Goal: Find specific page/section: Find specific page/section

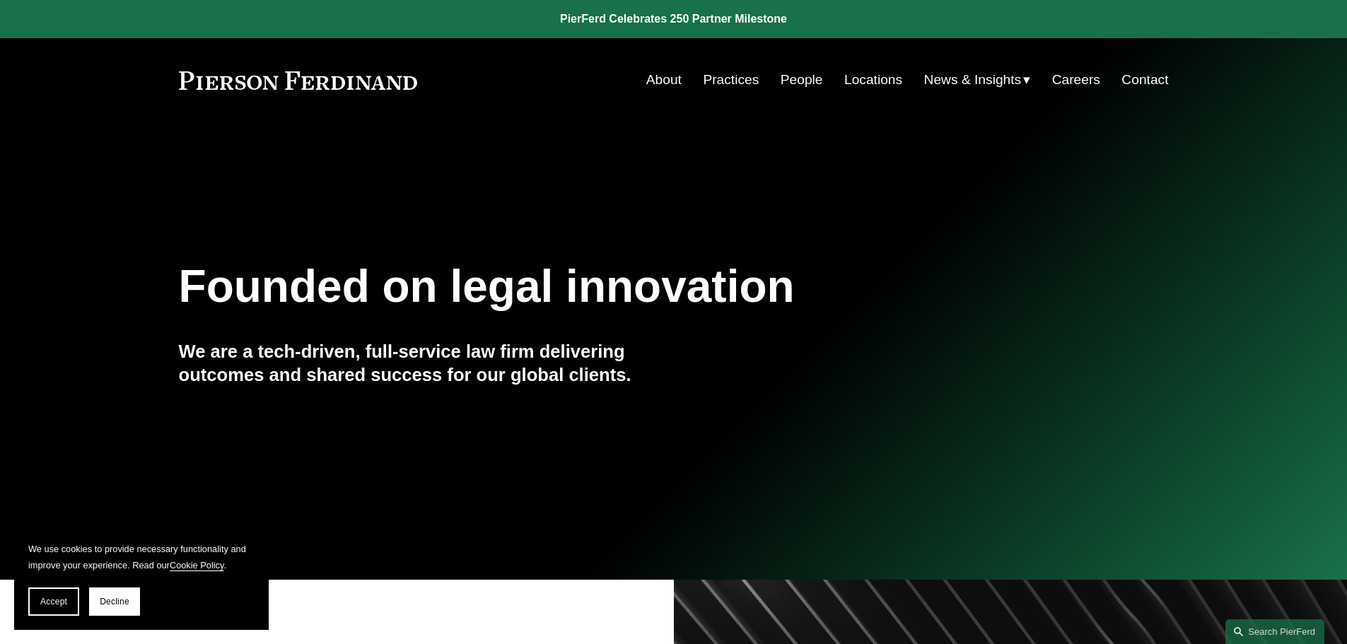
click at [878, 78] on link "Locations" at bounding box center [873, 79] width 58 height 27
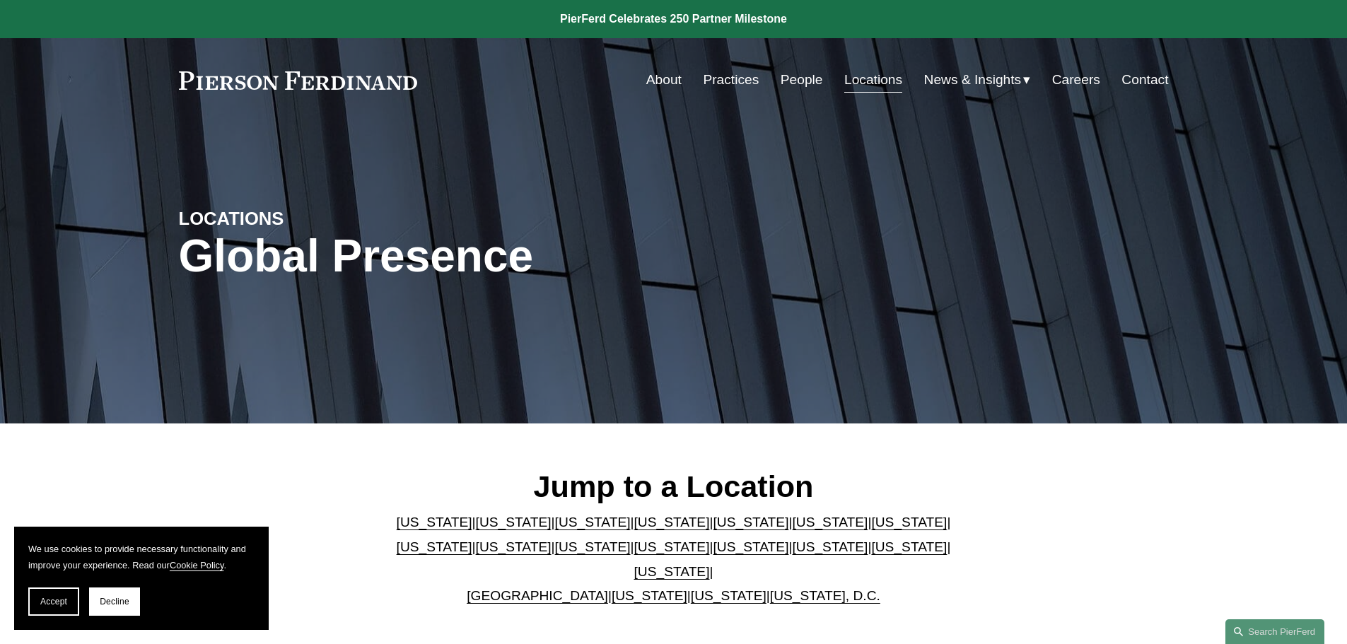
click at [867, 83] on link "Locations" at bounding box center [873, 79] width 58 height 27
click at [112, 598] on span "Decline" at bounding box center [115, 602] width 30 height 10
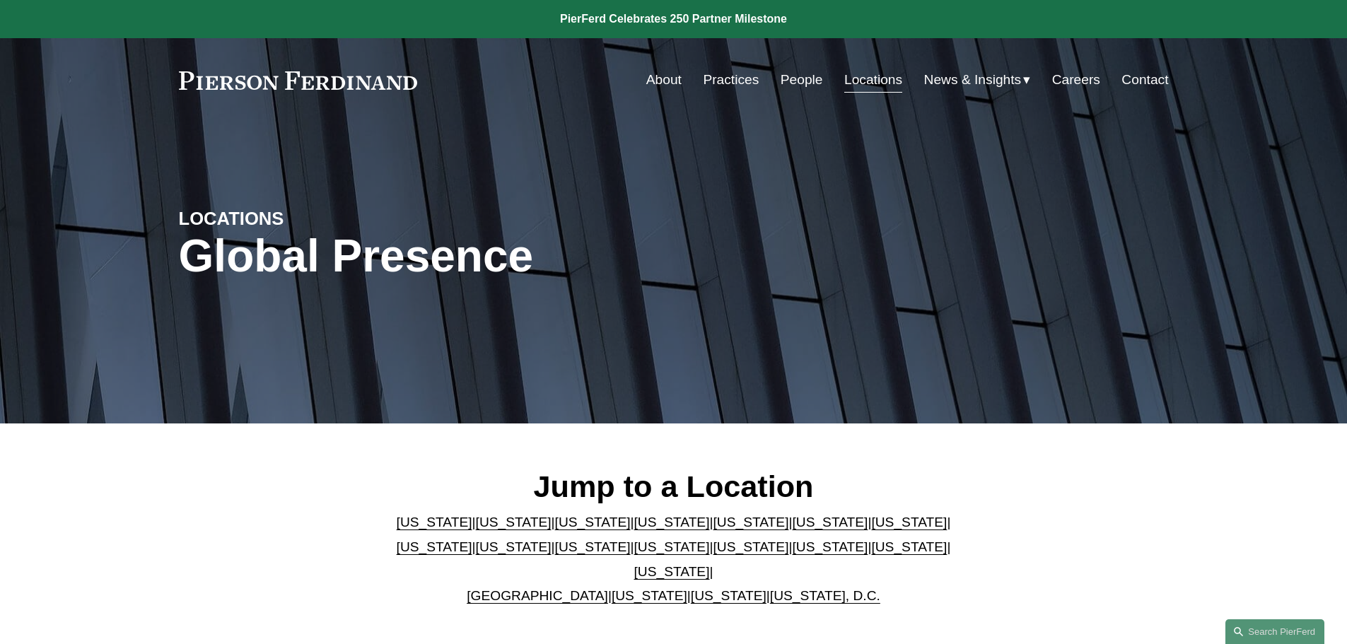
click at [691, 588] on link "[US_STATE]" at bounding box center [729, 595] width 76 height 15
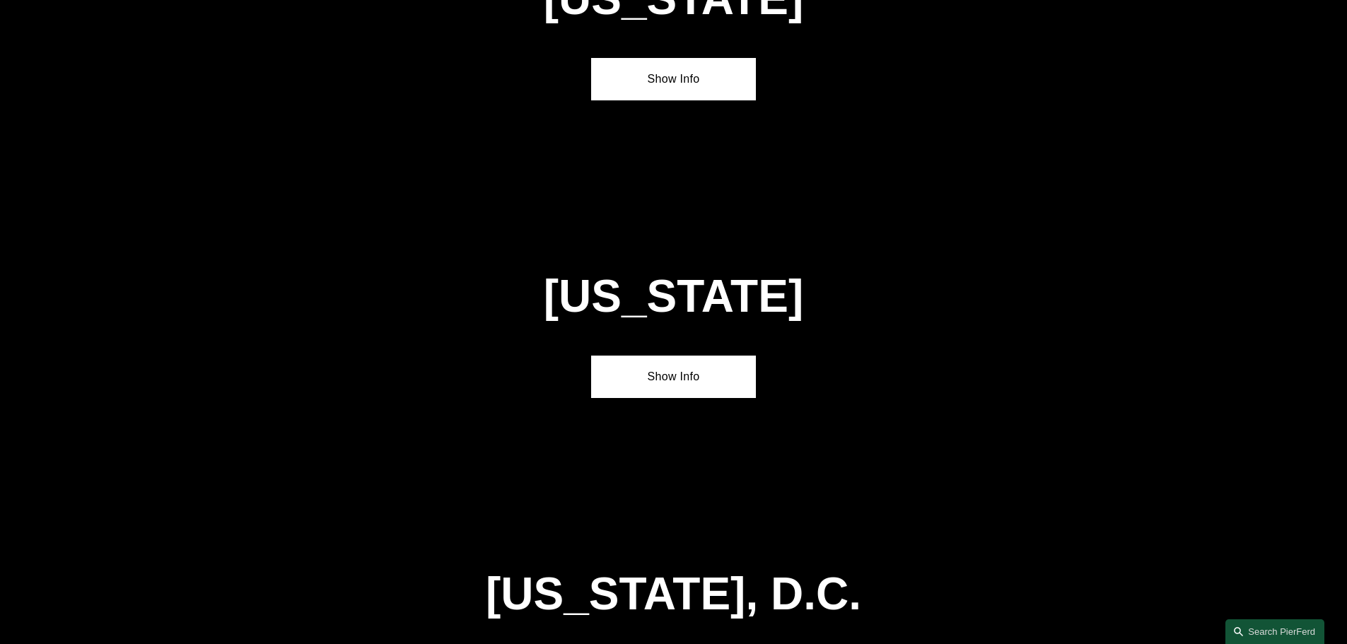
scroll to position [5706, 0]
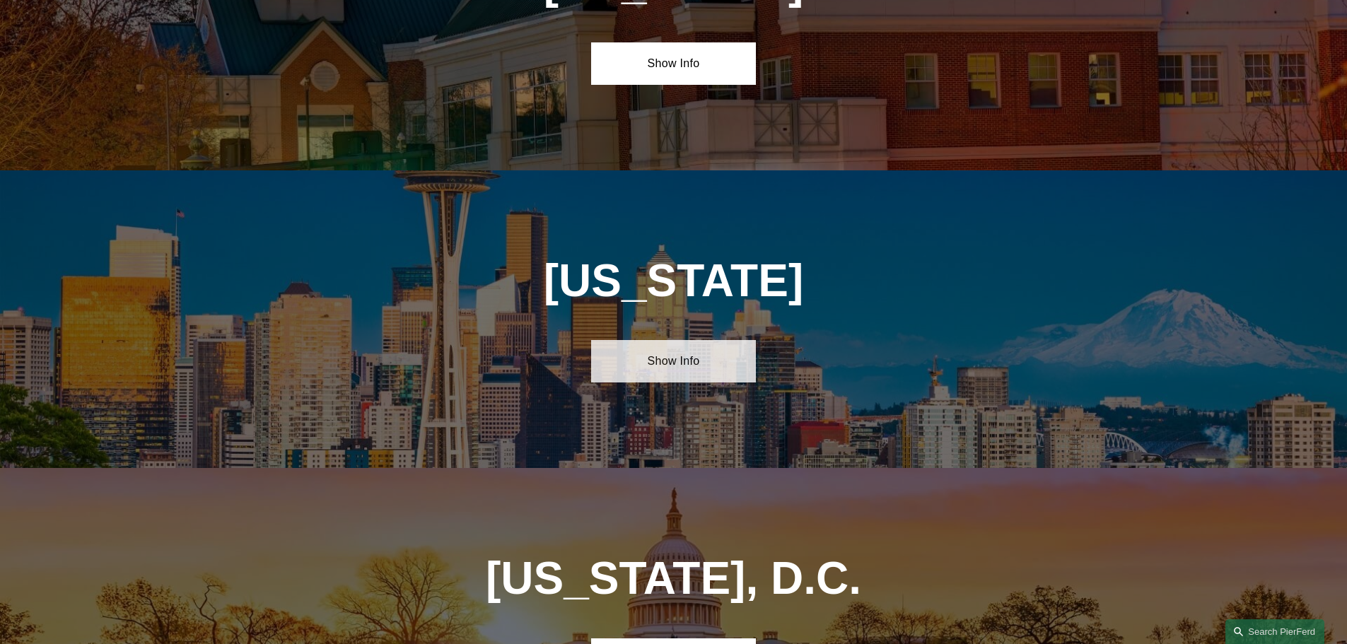
click at [667, 340] on link "Show Info" at bounding box center [673, 361] width 165 height 42
